Goal: Task Accomplishment & Management: Complete application form

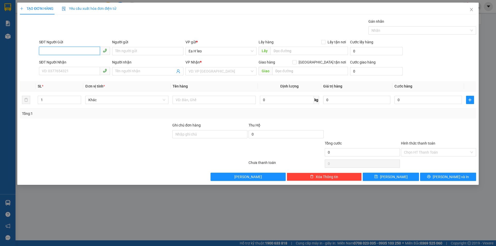
click at [68, 52] on input "SĐT Người Gửi" at bounding box center [69, 51] width 61 height 8
type input "0336574855"
click at [68, 61] on div "0336574855" at bounding box center [74, 62] width 65 height 6
type input "Ngã ba [PERSON_NAME]"
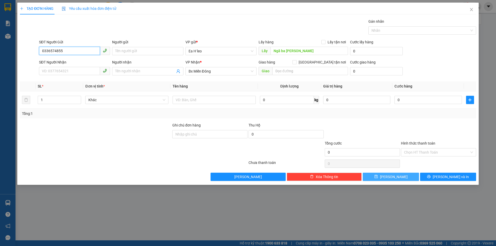
type input "0336574855"
click at [392, 177] on span "[PERSON_NAME]" at bounding box center [394, 177] width 28 height 6
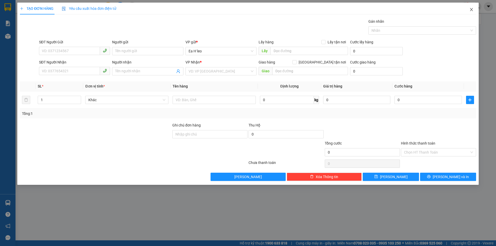
click at [473, 11] on icon "close" at bounding box center [472, 9] width 4 height 4
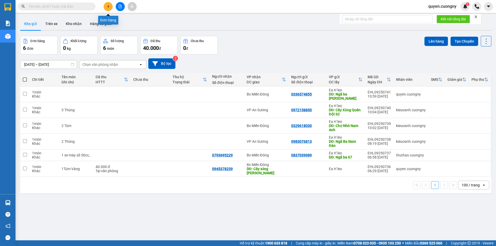
click at [107, 6] on icon "plus" at bounding box center [109, 7] width 4 height 4
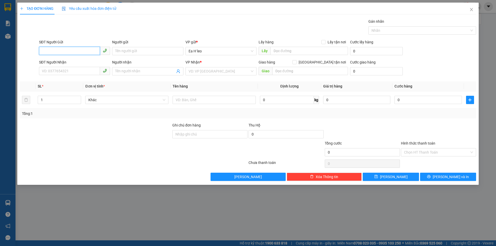
click at [89, 53] on input "SĐT Người Gửi" at bounding box center [69, 51] width 61 height 8
click at [277, 50] on input "text" at bounding box center [310, 51] width 78 height 8
type input "b"
type input "BHX KM 72"
click at [84, 51] on input "SĐT Người Gửi" at bounding box center [69, 51] width 61 height 8
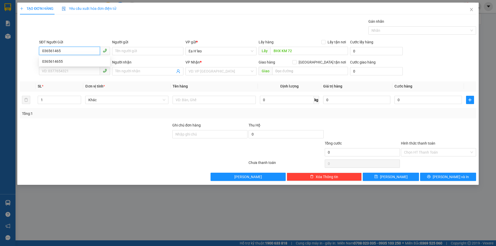
type input "0365614655"
click at [61, 63] on div "0365614655" at bounding box center [74, 62] width 65 height 6
type input "0982671154"
type input "Thuý"
type input "0365614655"
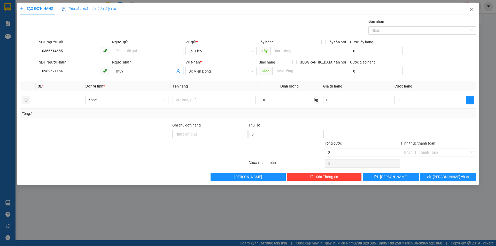
click at [132, 73] on input "Thuý" at bounding box center [145, 72] width 60 height 6
click at [347, 176] on button "Xóa Thông tin" at bounding box center [324, 177] width 75 height 8
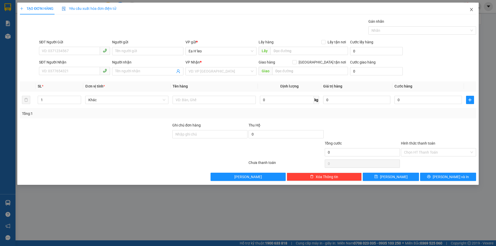
click at [472, 9] on icon "close" at bounding box center [471, 9] width 3 height 3
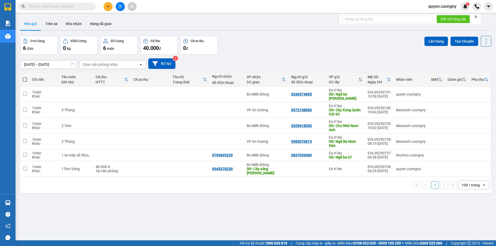
click at [107, 7] on icon "plus" at bounding box center [109, 7] width 4 height 4
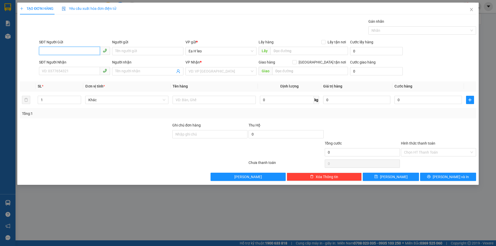
click at [71, 52] on input "SĐT Người Gửi" at bounding box center [69, 51] width 61 height 8
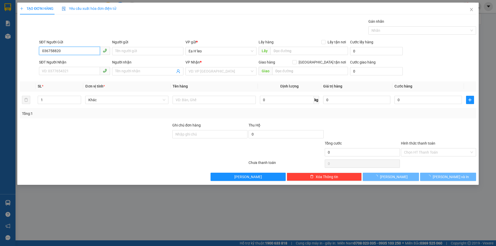
type input "0367588209"
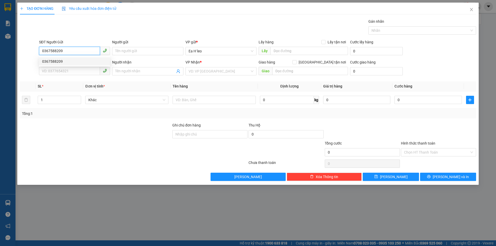
click at [80, 64] on div "0367588209" at bounding box center [74, 62] width 65 height 6
type input "km 65"
type input "0367588209"
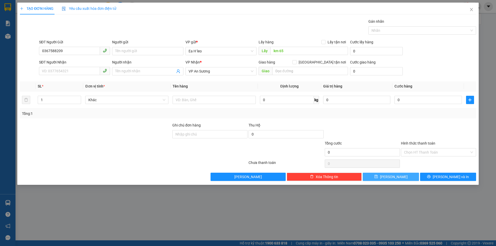
click at [377, 176] on button "[PERSON_NAME]" at bounding box center [391, 177] width 56 height 8
click at [72, 52] on input "SĐT Người Gửi" at bounding box center [69, 51] width 61 height 8
paste input "0968951745"
type input "0968951745"
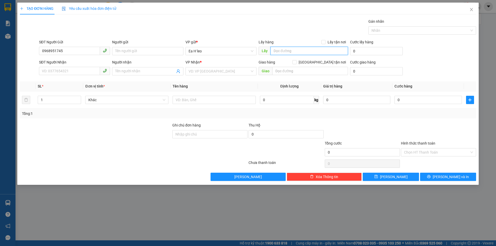
click at [283, 52] on input "text" at bounding box center [310, 51] width 78 height 8
type input "n"
type input "NGÃ BA NAM ĐÀN"
click at [215, 70] on input "search" at bounding box center [219, 71] width 61 height 8
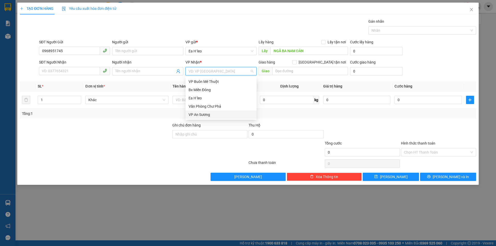
click at [209, 115] on div "VP An Sương" at bounding box center [221, 115] width 65 height 6
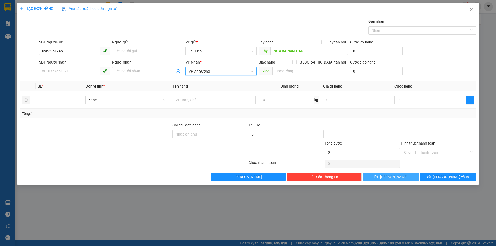
click at [398, 175] on button "[PERSON_NAME]" at bounding box center [391, 177] width 56 height 8
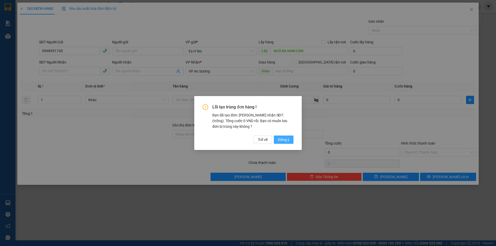
click at [281, 140] on span "Đồng ý" at bounding box center [283, 140] width 11 height 6
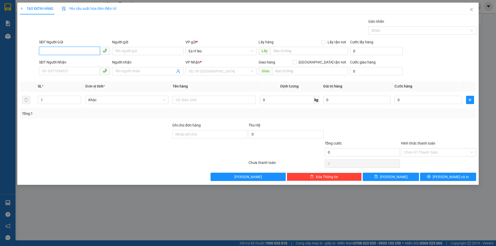
click at [82, 51] on input "SĐT Người Gửi" at bounding box center [69, 51] width 61 height 8
type input "0382042976"
click at [280, 52] on input "text" at bounding box center [310, 51] width 78 height 8
type input "KM 72"
click at [212, 70] on input "search" at bounding box center [219, 71] width 61 height 8
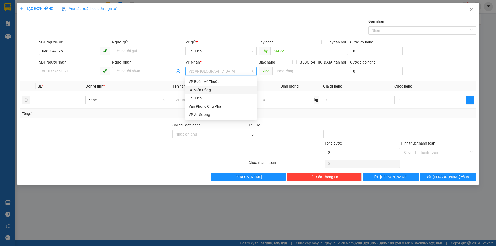
click at [212, 91] on div "Bx Miền Đông" at bounding box center [221, 90] width 65 height 6
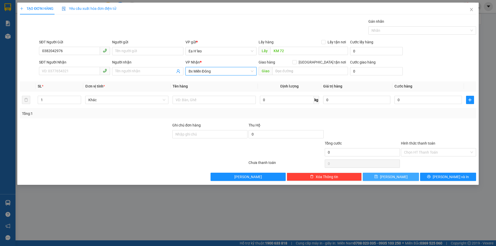
click at [399, 178] on button "[PERSON_NAME]" at bounding box center [391, 177] width 56 height 8
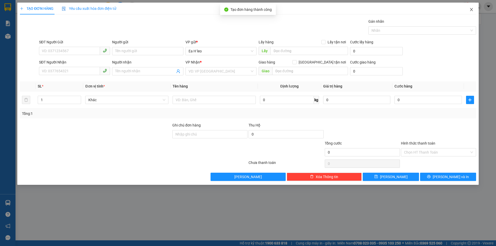
click at [473, 9] on icon "close" at bounding box center [472, 9] width 4 height 4
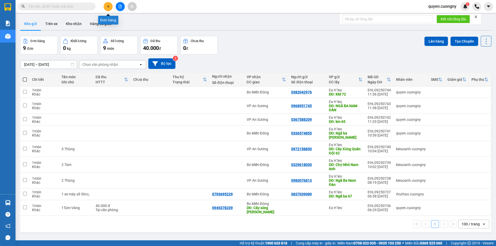
click at [110, 5] on button at bounding box center [108, 6] width 9 height 9
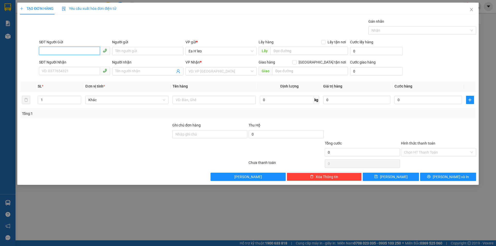
click at [83, 51] on input "SĐT Người Gửi" at bounding box center [69, 51] width 61 height 8
type input "0968100880"
click at [78, 61] on div "0968100880" at bounding box center [74, 62] width 65 height 6
type input "GÓC XUÂN"
click at [69, 61] on div "0968100880" at bounding box center [74, 62] width 65 height 6
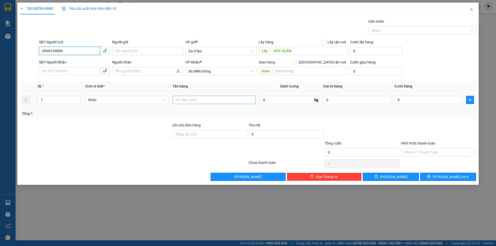
type input "0968100880"
click at [197, 101] on input "text" at bounding box center [214, 100] width 83 height 8
type input "1 XE WAVE"
click at [378, 179] on span "save" at bounding box center [377, 177] width 4 height 4
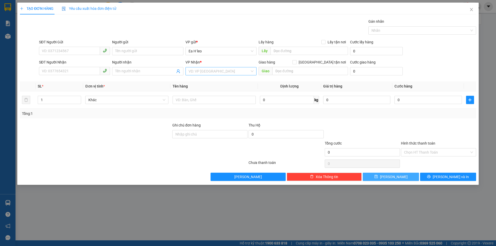
click at [201, 71] on input "search" at bounding box center [219, 71] width 61 height 8
click at [206, 89] on div "Bx Miền Đông" at bounding box center [221, 90] width 65 height 6
click at [199, 100] on input "text" at bounding box center [214, 100] width 83 height 8
type input "1 GIẤY"
click at [424, 101] on input "0" at bounding box center [428, 100] width 67 height 8
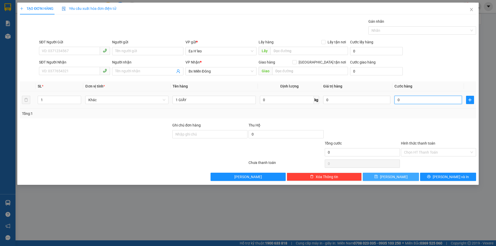
type input "5"
type input "50"
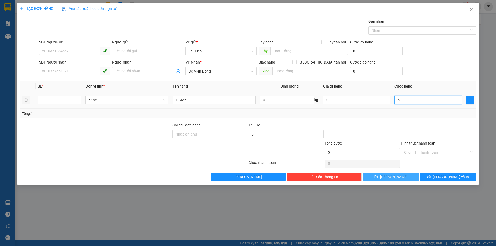
type input "50"
type input "500"
type input "5.000"
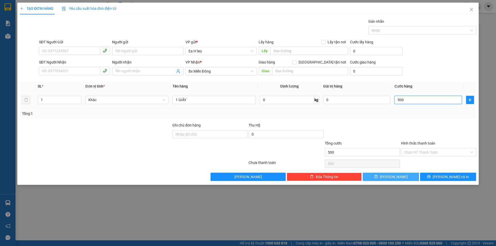
type input "5.000"
type input "50.000"
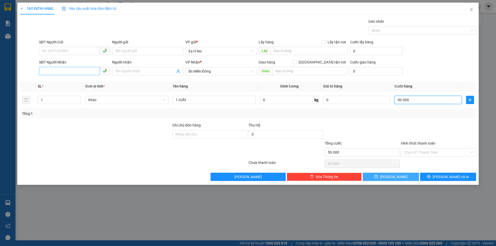
type input "50.000"
click at [71, 71] on input "SĐT Người Nhận" at bounding box center [69, 71] width 61 height 8
click at [69, 81] on div "0906622375" at bounding box center [74, 82] width 65 height 6
type input "0906622375"
click at [71, 50] on input "SĐT Người Gửi" at bounding box center [69, 51] width 61 height 8
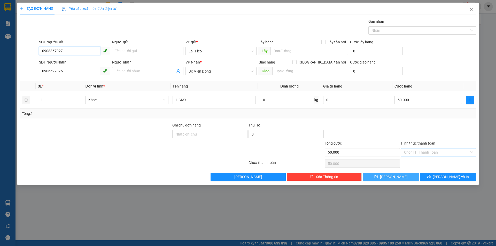
type input "0908867027"
click at [418, 152] on input "Hình thức thanh toán" at bounding box center [436, 153] width 65 height 8
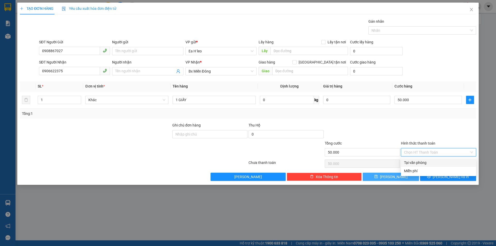
click at [428, 164] on div "Tại văn phòng" at bounding box center [438, 163] width 69 height 6
type input "0"
click at [443, 175] on button "[PERSON_NAME] và In" at bounding box center [448, 177] width 56 height 8
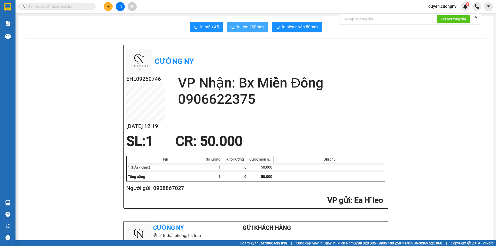
click at [235, 27] on button "In tem 100mm" at bounding box center [247, 27] width 41 height 10
click at [109, 7] on icon "plus" at bounding box center [109, 7] width 4 height 4
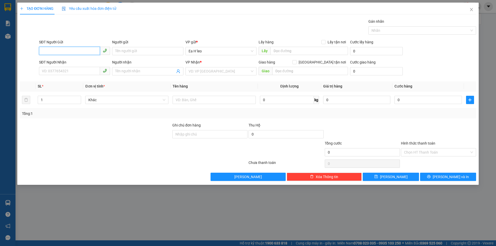
click at [81, 49] on input "SĐT Người Gửi" at bounding box center [69, 51] width 61 height 8
paste input "0943215679"
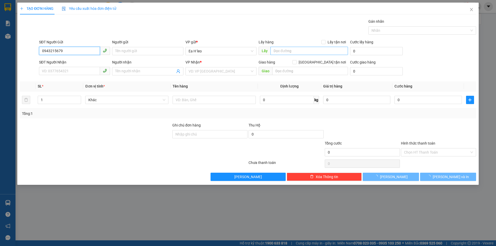
type input "0943215679"
click at [282, 51] on input "text" at bounding box center [310, 51] width 78 height 8
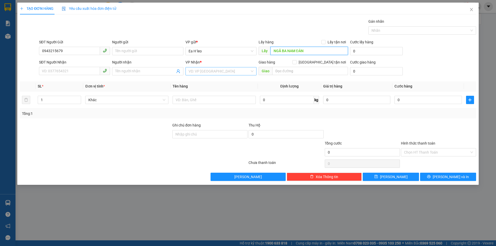
type input "NGÃ BA NAM ĐÀN"
click at [214, 69] on input "search" at bounding box center [219, 71] width 61 height 8
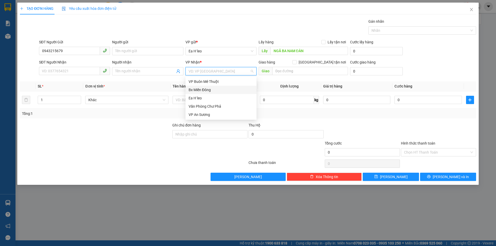
click at [213, 91] on div "Bx Miền Đông" at bounding box center [221, 90] width 65 height 6
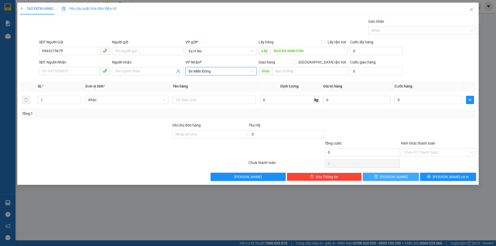
click at [383, 178] on button "[PERSON_NAME]" at bounding box center [391, 177] width 56 height 8
click at [213, 75] on input "search" at bounding box center [219, 71] width 61 height 8
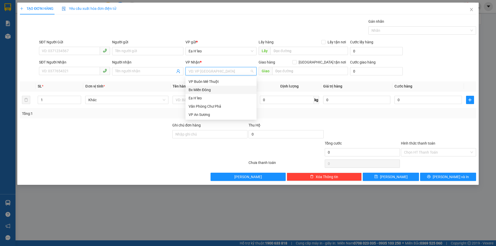
click at [215, 92] on div "Bx Miền Đông" at bounding box center [221, 90] width 65 height 6
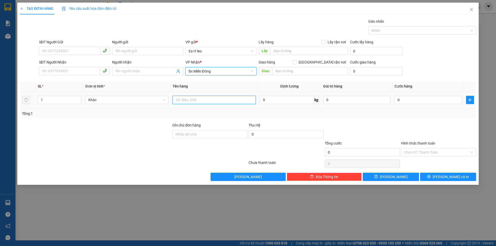
click at [212, 102] on input "text" at bounding box center [214, 100] width 83 height 8
type input "1 giấy"
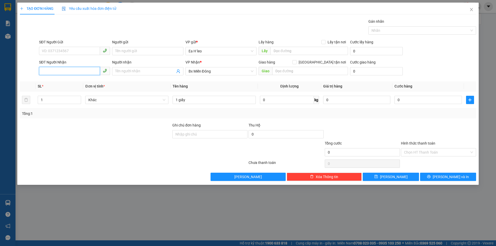
click at [54, 71] on input "SĐT Người Nhận" at bounding box center [69, 71] width 61 height 8
type input "0931685756"
click at [68, 53] on input "SĐT Người Gửi" at bounding box center [69, 51] width 61 height 8
type input "0944788201"
click at [411, 101] on input "0" at bounding box center [428, 100] width 67 height 8
